Goal: Task Accomplishment & Management: Manage account settings

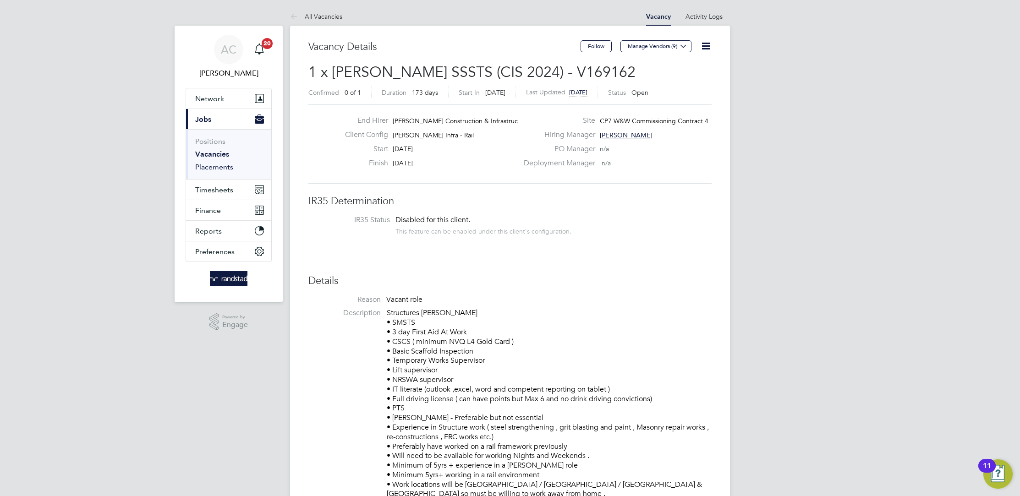
click at [202, 164] on link "Placements" at bounding box center [214, 167] width 38 height 9
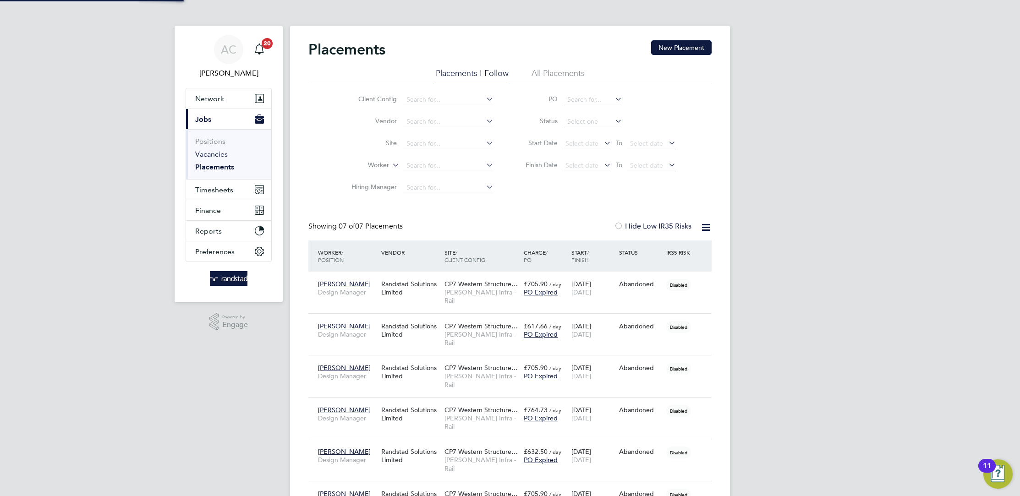
click at [202, 159] on link "Vacancies" at bounding box center [211, 154] width 33 height 9
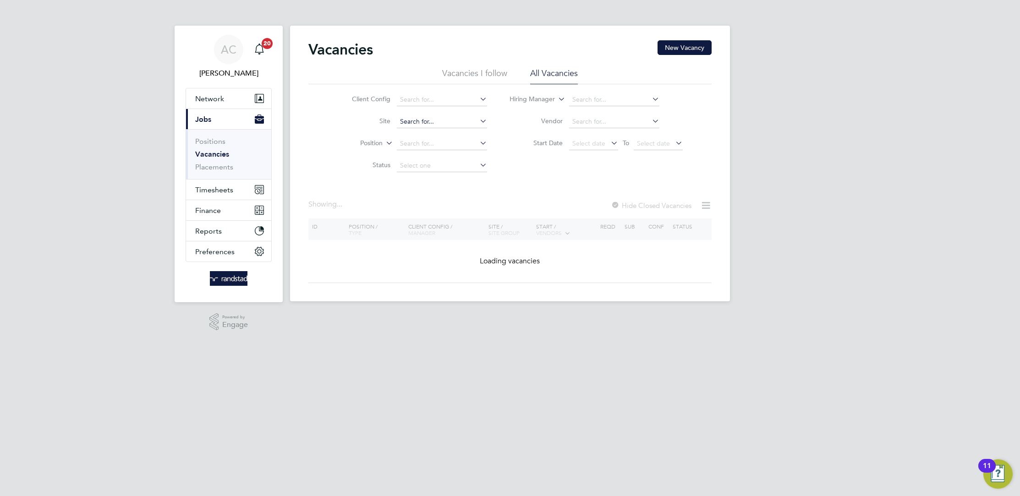
click at [429, 121] on input at bounding box center [442, 121] width 90 height 13
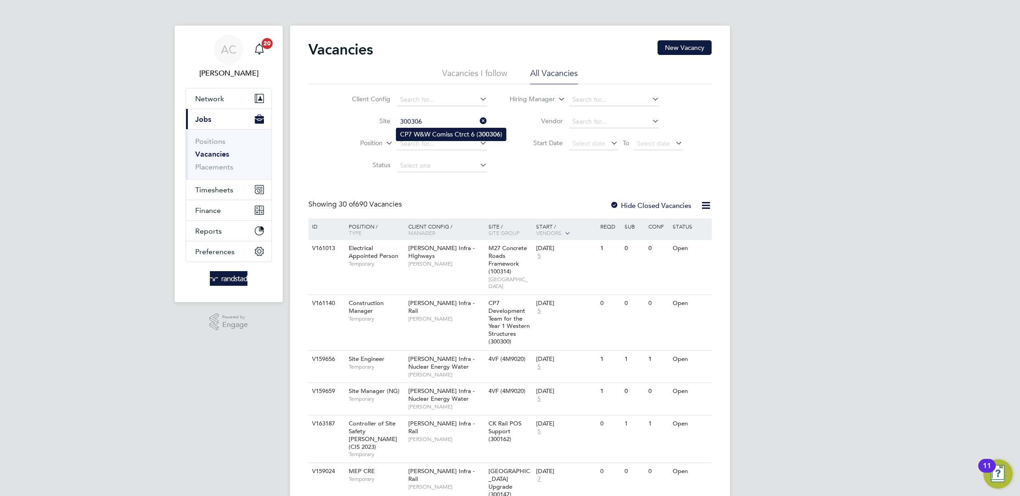
click at [485, 136] on b "300306" at bounding box center [489, 135] width 22 height 8
type input "CP7 W&W Comiss Ctrct 6 (300306)"
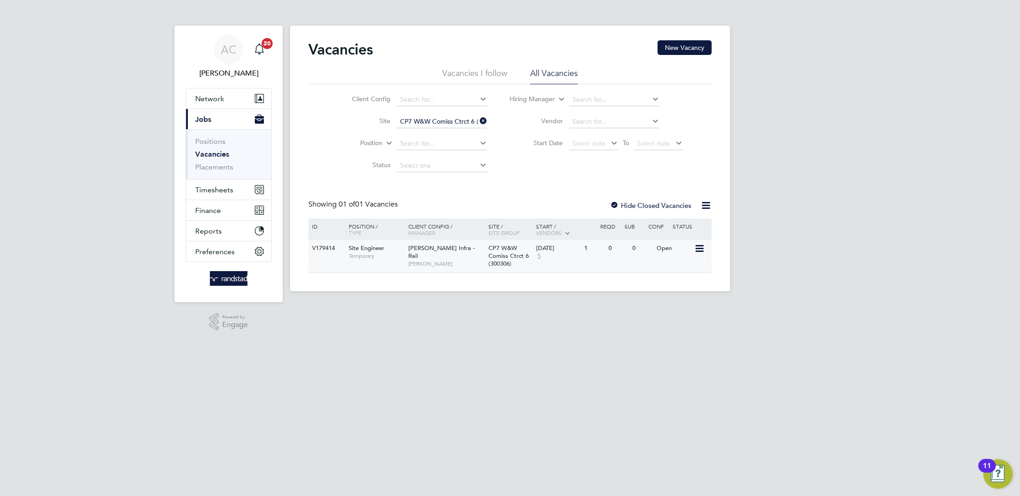
click at [415, 260] on span "[PERSON_NAME]" at bounding box center [446, 263] width 76 height 7
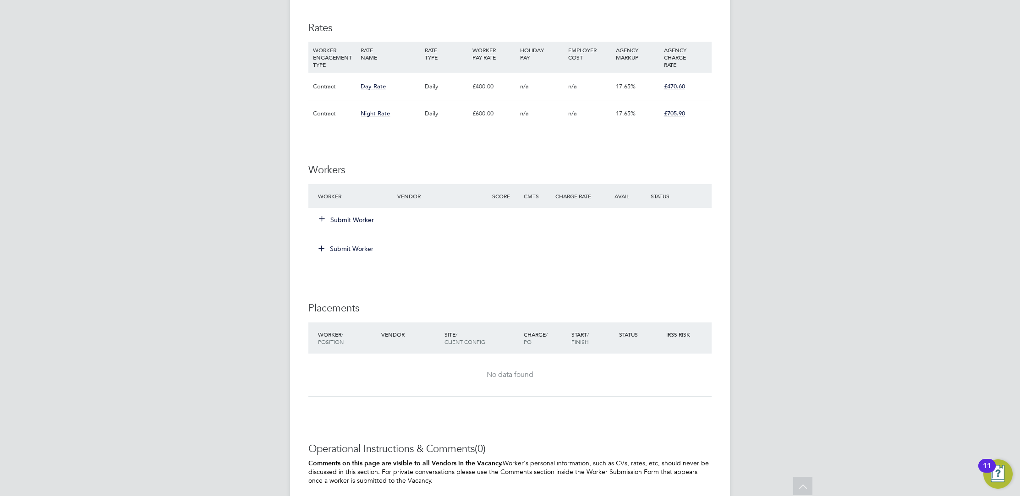
scroll to position [492, 0]
click at [358, 221] on button "Submit Worker" at bounding box center [346, 221] width 55 height 9
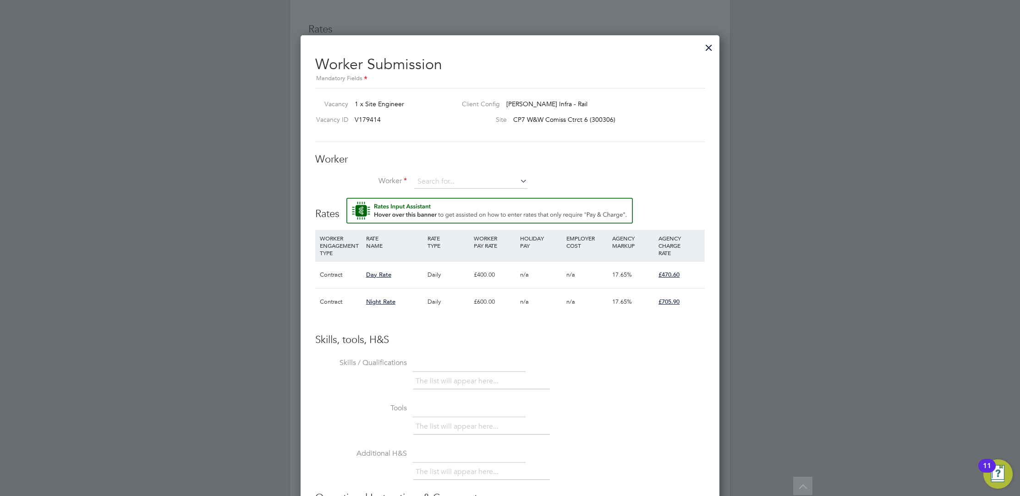
click at [139, 189] on div at bounding box center [510, 248] width 1020 height 496
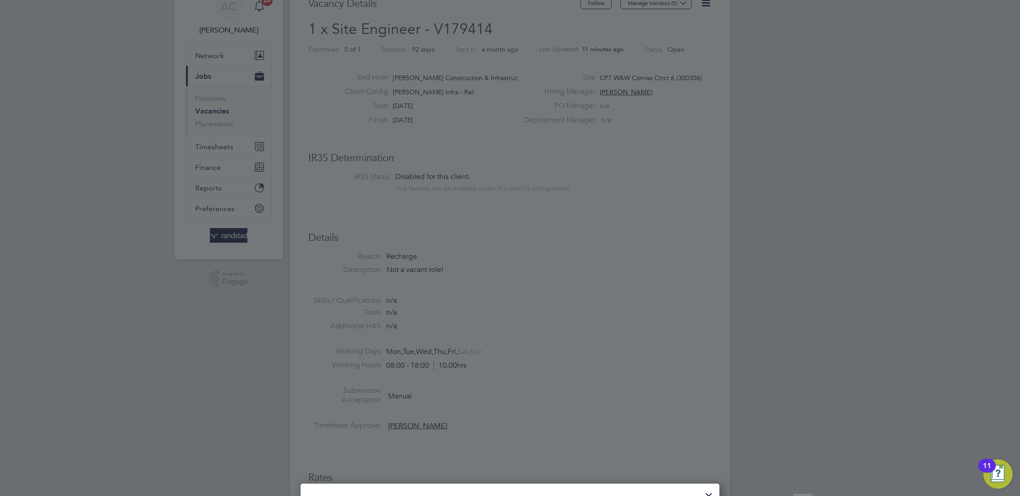
scroll to position [0, 0]
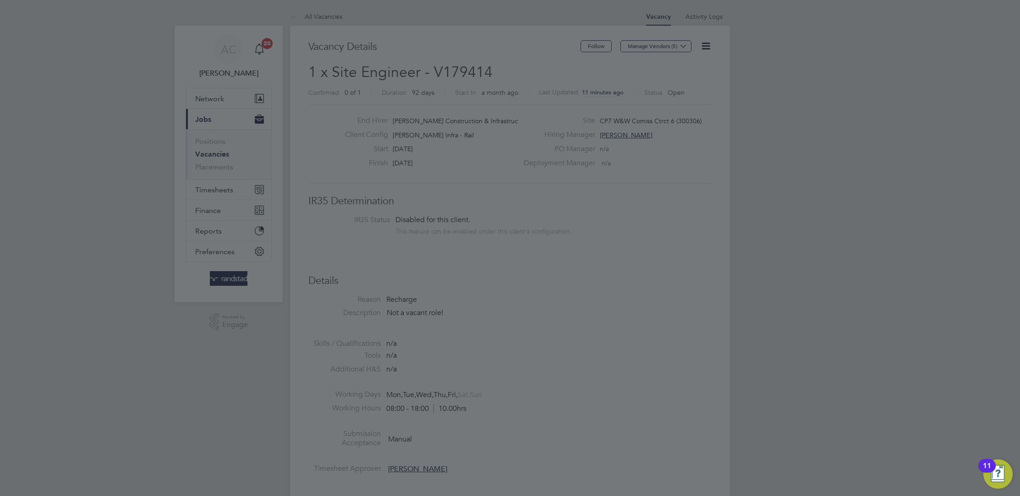
click at [588, 191] on div at bounding box center [510, 248] width 1020 height 496
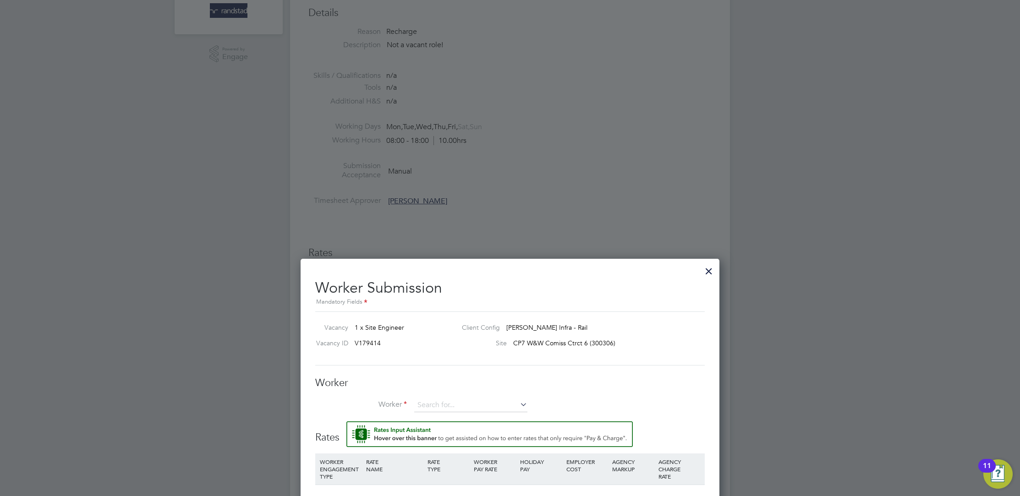
click at [712, 272] on div at bounding box center [708, 269] width 16 height 16
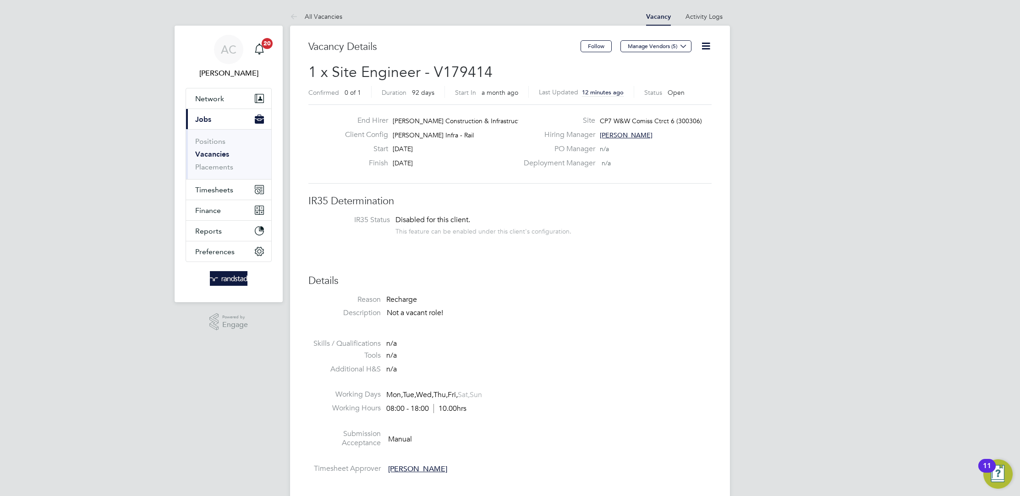
click at [708, 46] on icon at bounding box center [705, 45] width 11 height 11
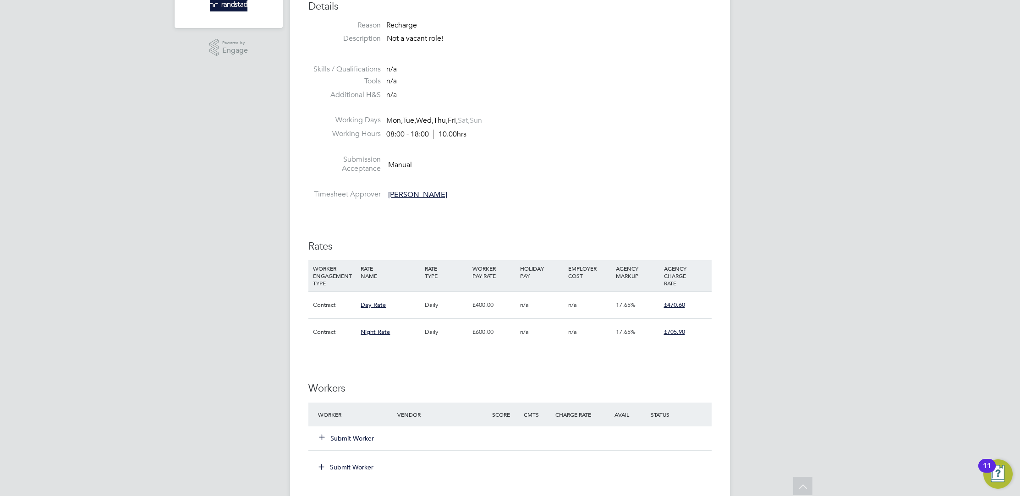
scroll to position [418, 0]
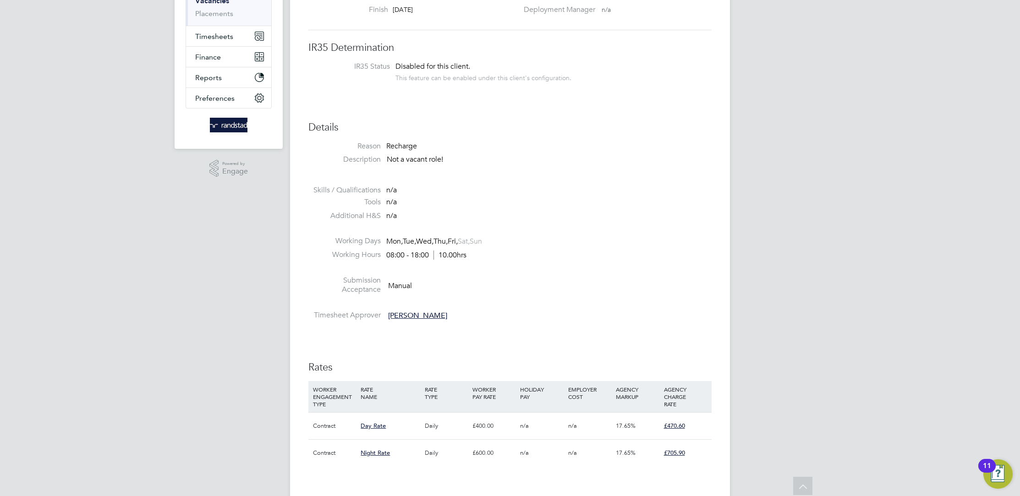
scroll to position [164, 0]
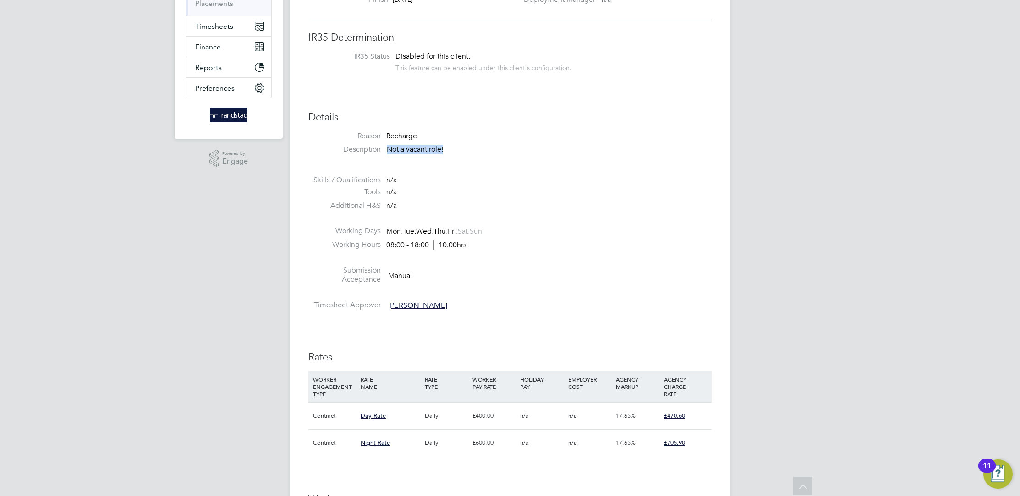
drag, startPoint x: 467, startPoint y: 150, endPoint x: 379, endPoint y: 148, distance: 88.0
click at [379, 148] on li "Description Not a vacant role!" at bounding box center [509, 154] width 403 height 19
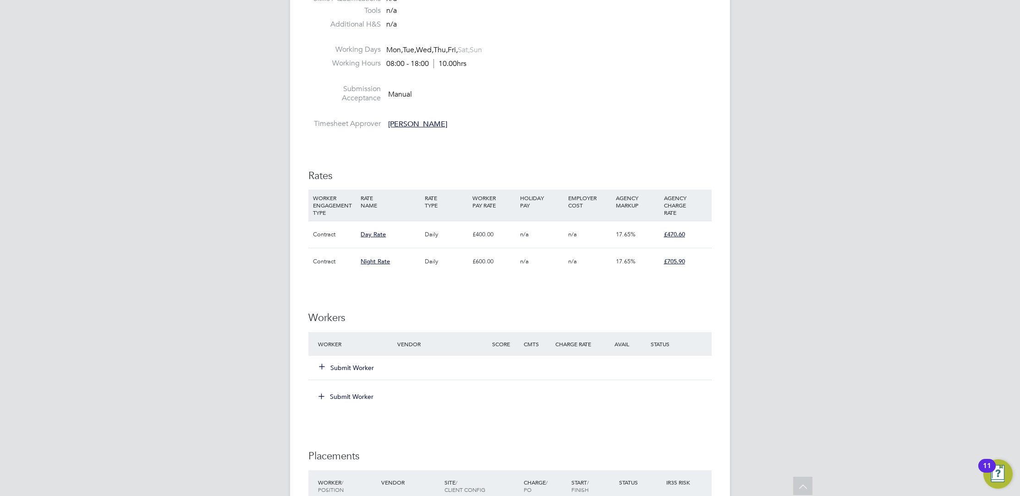
scroll to position [482, 0]
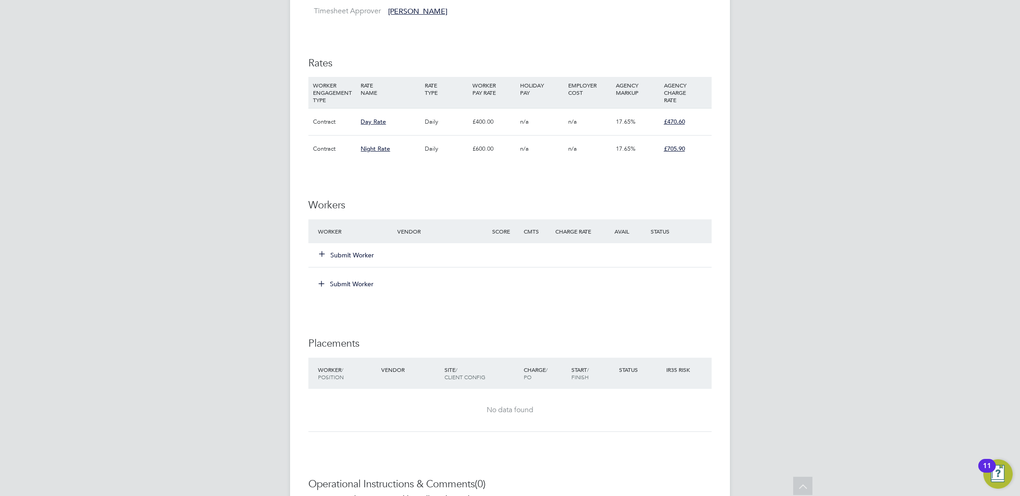
scroll to position [377, 0]
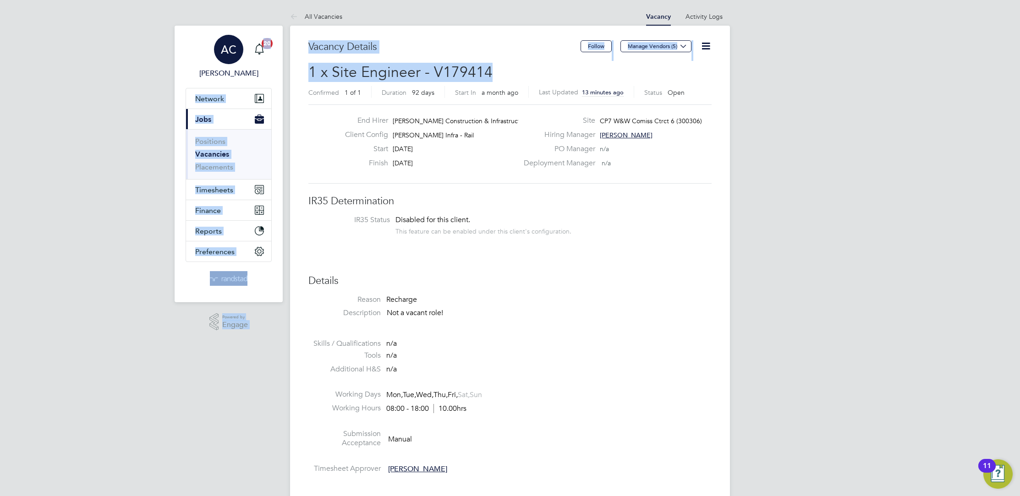
drag, startPoint x: 537, startPoint y: 77, endPoint x: 252, endPoint y: 69, distance: 285.1
click at [401, 66] on span "1 x Site Engineer - V179414" at bounding box center [400, 72] width 184 height 18
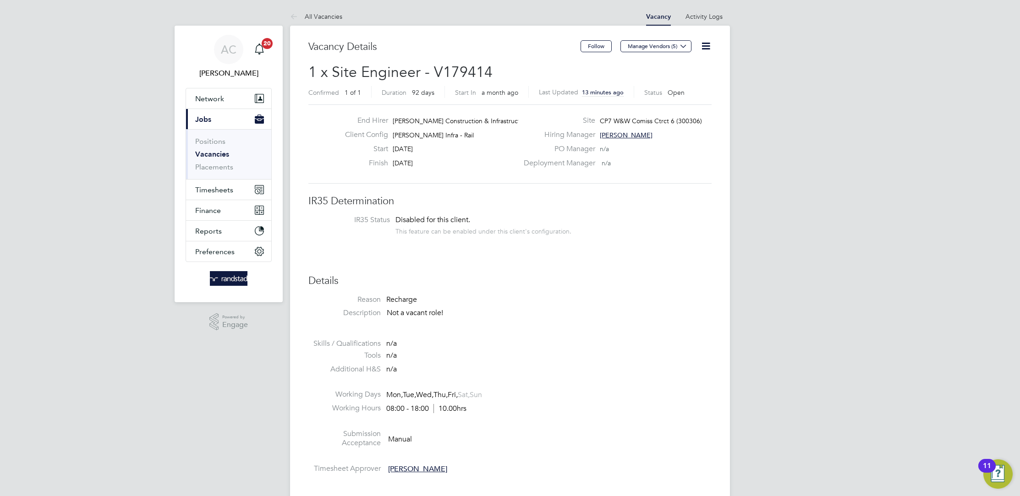
click at [603, 90] on span "13 minutes ago" at bounding box center [603, 92] width 42 height 8
click at [595, 91] on span "28 Aug 2025, 14:34" at bounding box center [599, 92] width 35 height 8
click at [595, 91] on span "13 minutes ago" at bounding box center [603, 92] width 42 height 8
click at [702, 49] on icon at bounding box center [705, 45] width 11 height 11
click at [683, 86] on li "Update Status" at bounding box center [683, 80] width 53 height 13
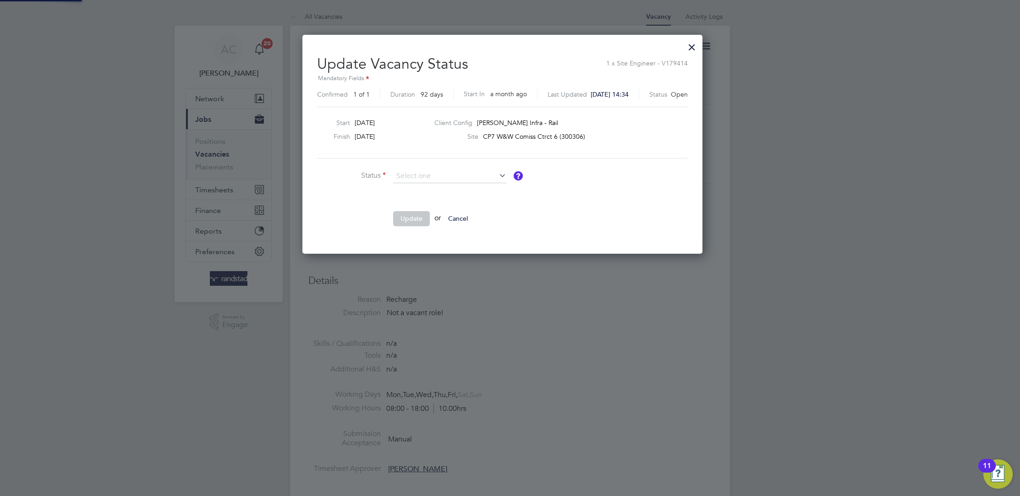
scroll to position [218, 415]
click at [648, 174] on ng-form "Status Comment Update or Cancel" at bounding box center [502, 202] width 371 height 66
click at [700, 44] on div at bounding box center [691, 45] width 16 height 16
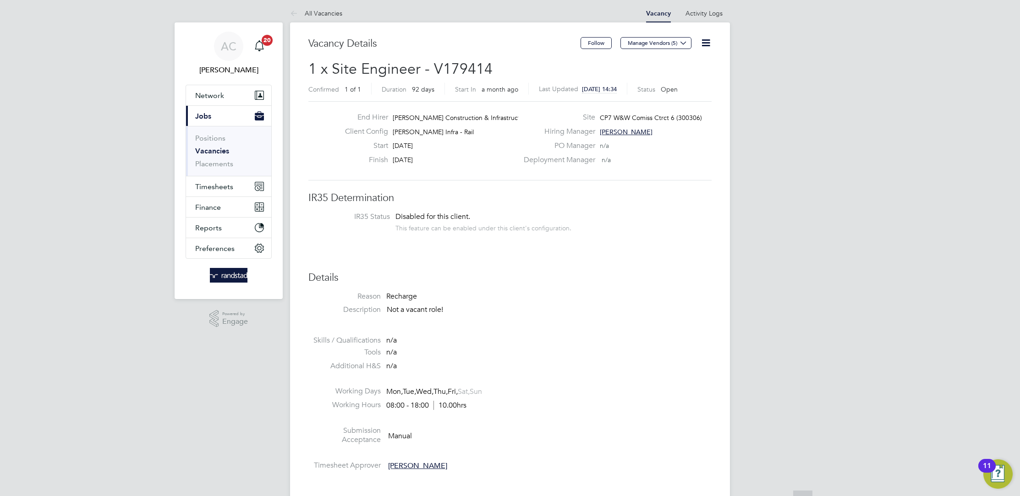
scroll to position [0, 0]
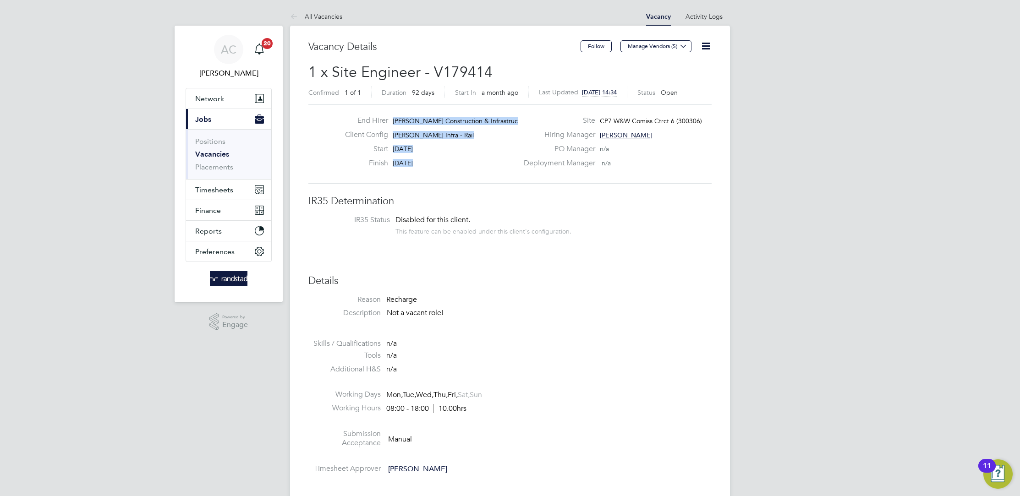
drag, startPoint x: 393, startPoint y: 124, endPoint x: 519, endPoint y: 127, distance: 125.6
click at [519, 127] on div "End Hirer Morgan Sindall Construction & Infrastruct… Client Config Morgan Sinda…" at bounding box center [510, 144] width 410 height 56
click at [518, 119] on label "Site" at bounding box center [556, 121] width 77 height 10
click at [435, 129] on div "End Hirer [PERSON_NAME] Construction & Infrastruct…" at bounding box center [428, 123] width 180 height 14
drag, startPoint x: 517, startPoint y: 124, endPoint x: 374, endPoint y: 120, distance: 143.0
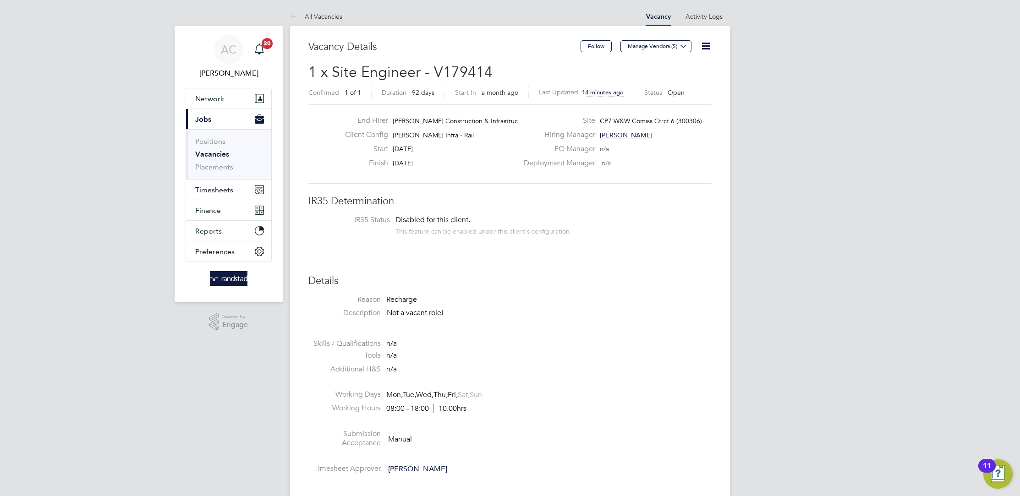
click at [374, 120] on div "End Hirer [PERSON_NAME] Construction & Infrastruct…" at bounding box center [428, 123] width 180 height 14
